Goal: Go to known website: Access a specific website the user already knows

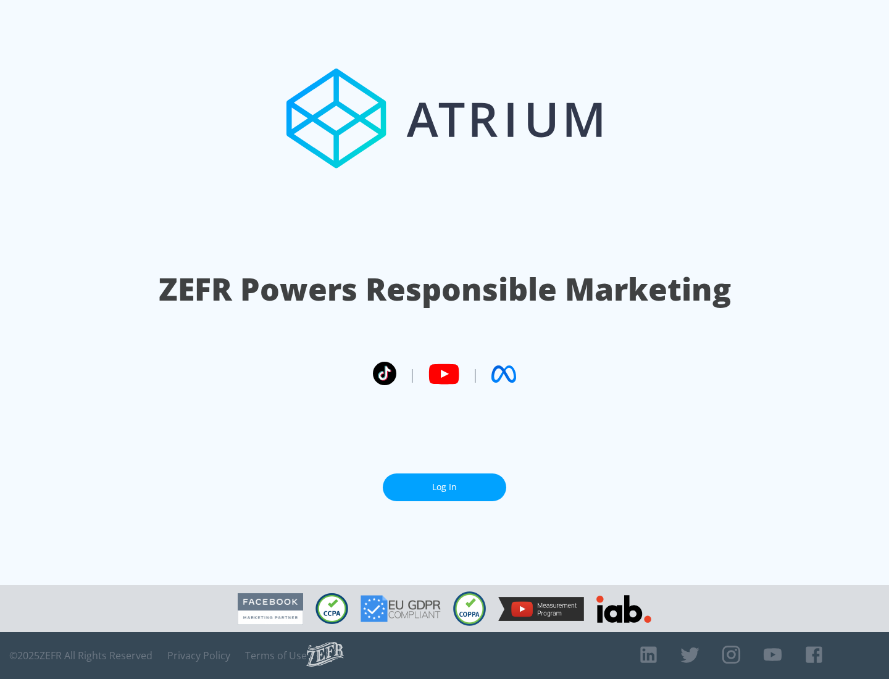
click at [445, 482] on link "Log In" at bounding box center [444, 488] width 123 height 28
